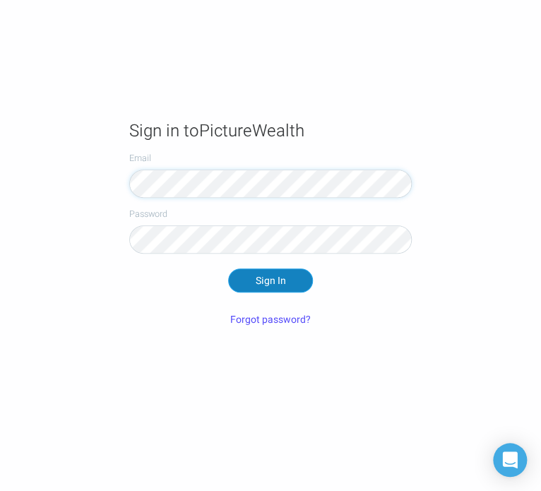
click at [285, 278] on button "Sign In" at bounding box center [270, 280] width 85 height 24
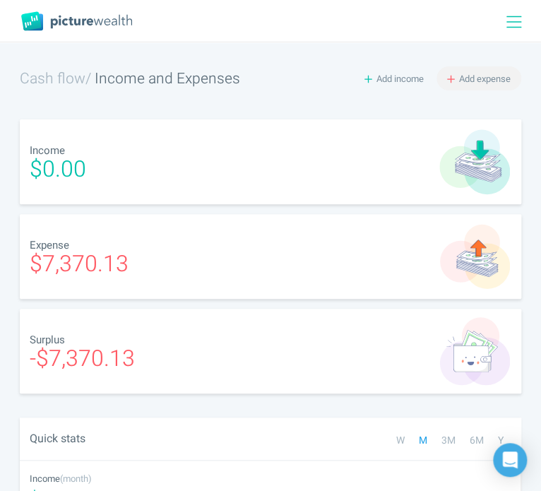
click at [485, 77] on span "Add expense" at bounding box center [485, 78] width 52 height 13
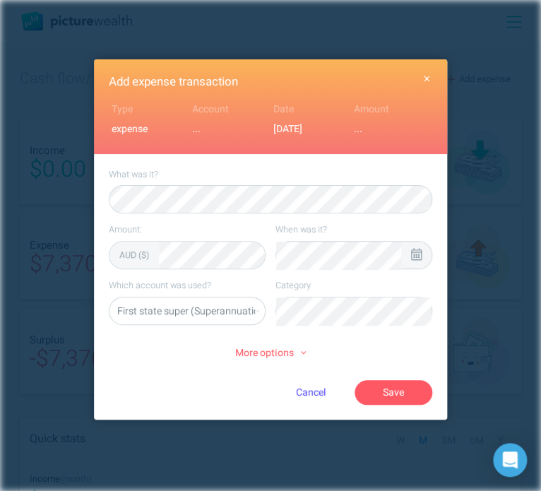
click at [411, 249] on icon at bounding box center [416, 254] width 11 height 13
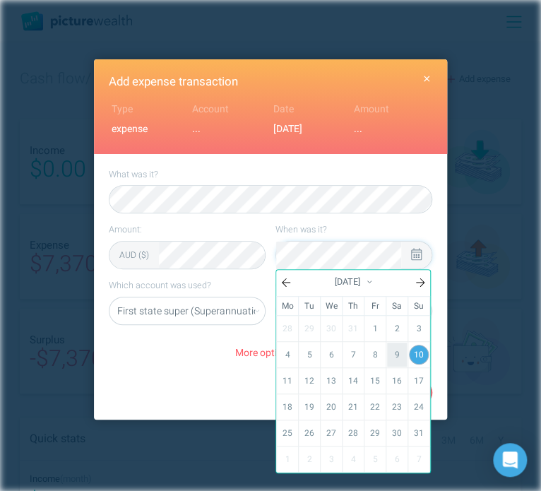
click at [393, 350] on link "9" at bounding box center [397, 355] width 20 height 24
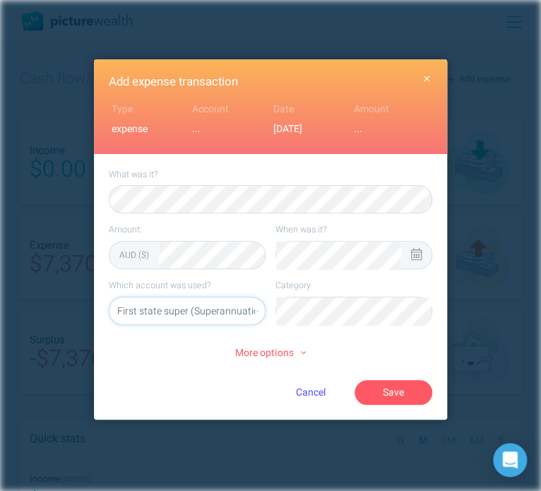
select select "5469"
click at [407, 393] on button "Save" at bounding box center [394, 392] width 78 height 24
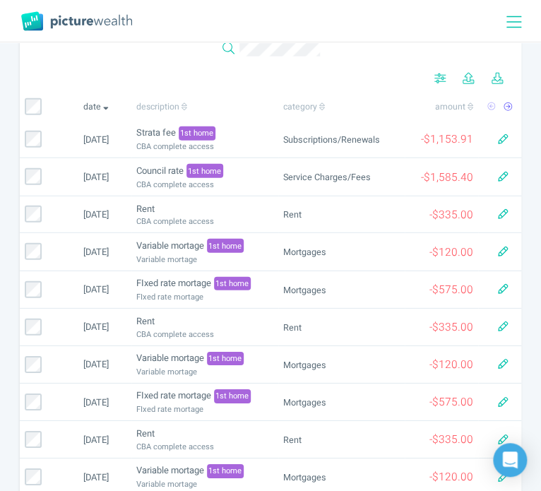
scroll to position [882, 0]
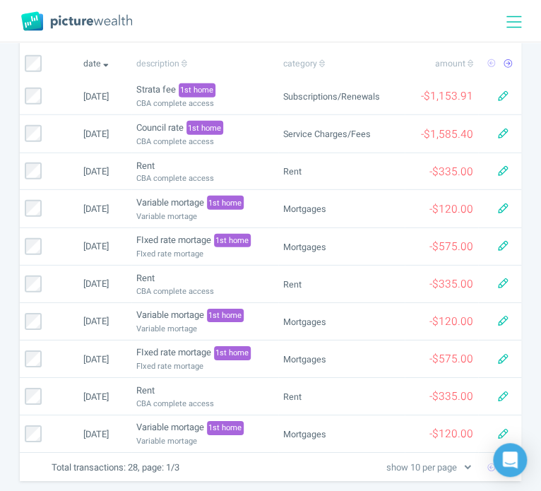
click at [438, 460] on select "show 10 per page show 25 per page show 50 per page show 100 per page" at bounding box center [428, 467] width 90 height 15
select select "100"
click at [384, 460] on select "show 10 per page show 25 per page show 50 per page show 100 per page" at bounding box center [428, 467] width 90 height 15
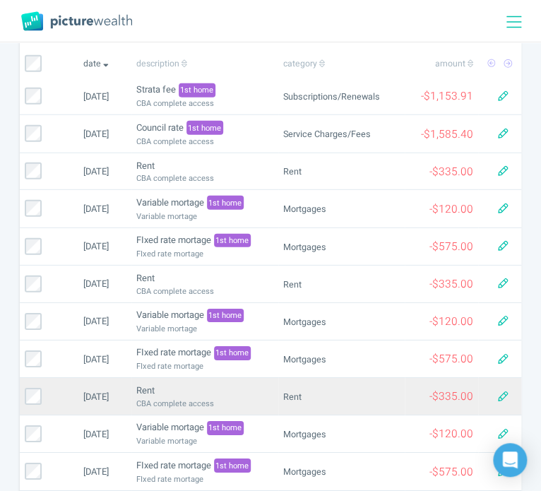
scroll to position [0, 0]
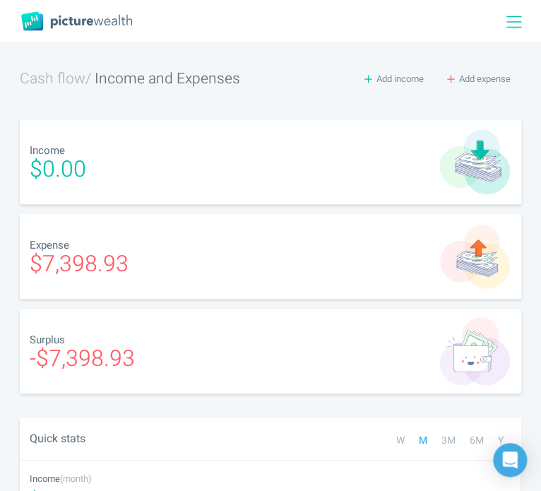
click at [512, 25] on icon at bounding box center [513, 21] width 15 height 17
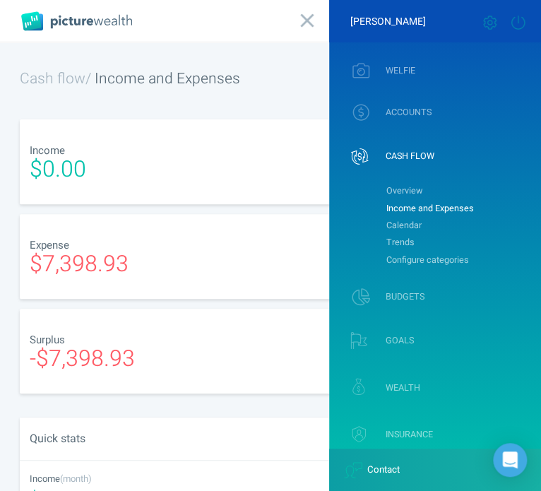
click at [512, 25] on icon at bounding box center [517, 23] width 13 height 14
